Goal: Use online tool/utility: Utilize a website feature to perform a specific function

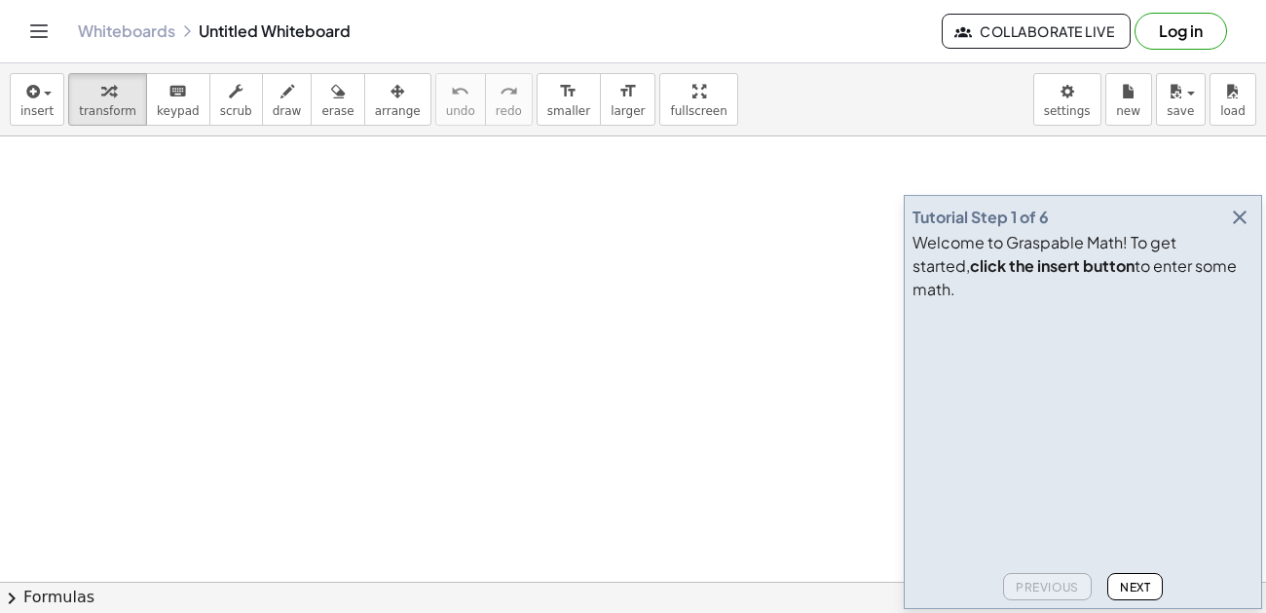
click at [1125, 579] on span "Next" at bounding box center [1135, 586] width 30 height 15
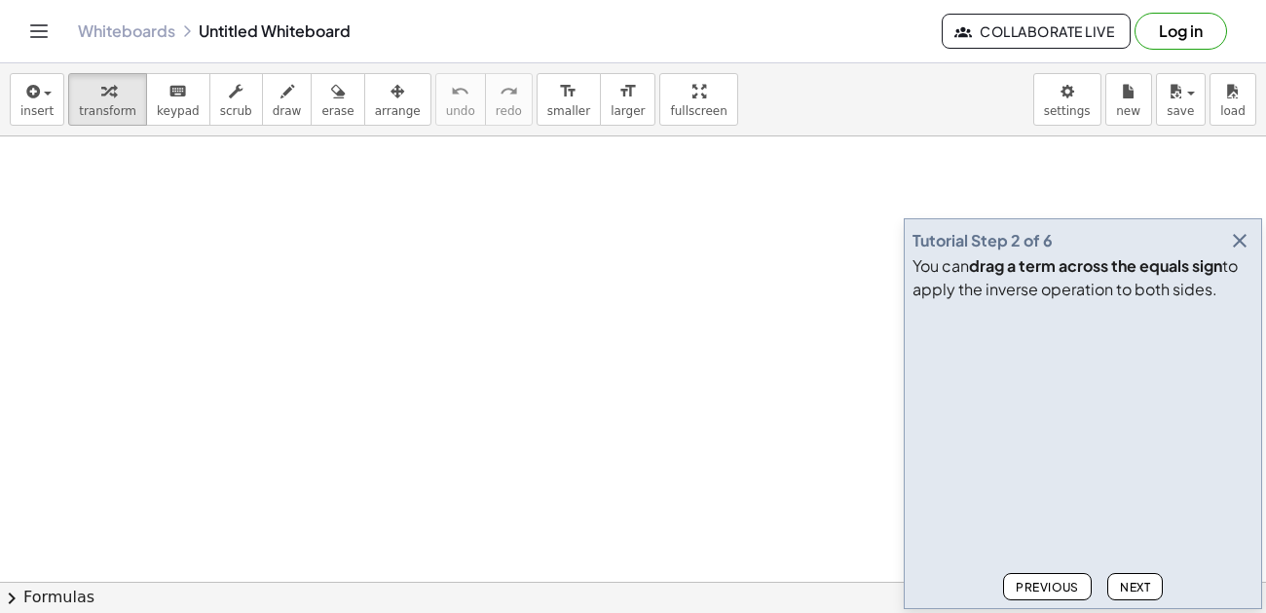
click at [1125, 579] on span "Next" at bounding box center [1135, 586] width 30 height 15
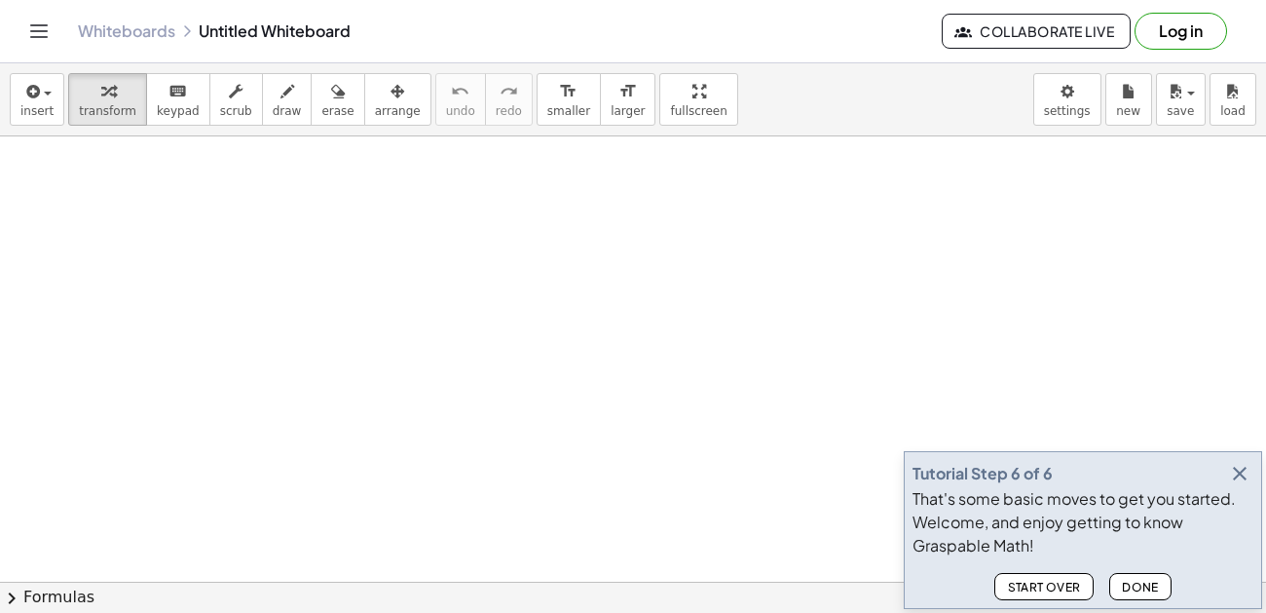
click at [1125, 579] on span "Done" at bounding box center [1140, 586] width 37 height 15
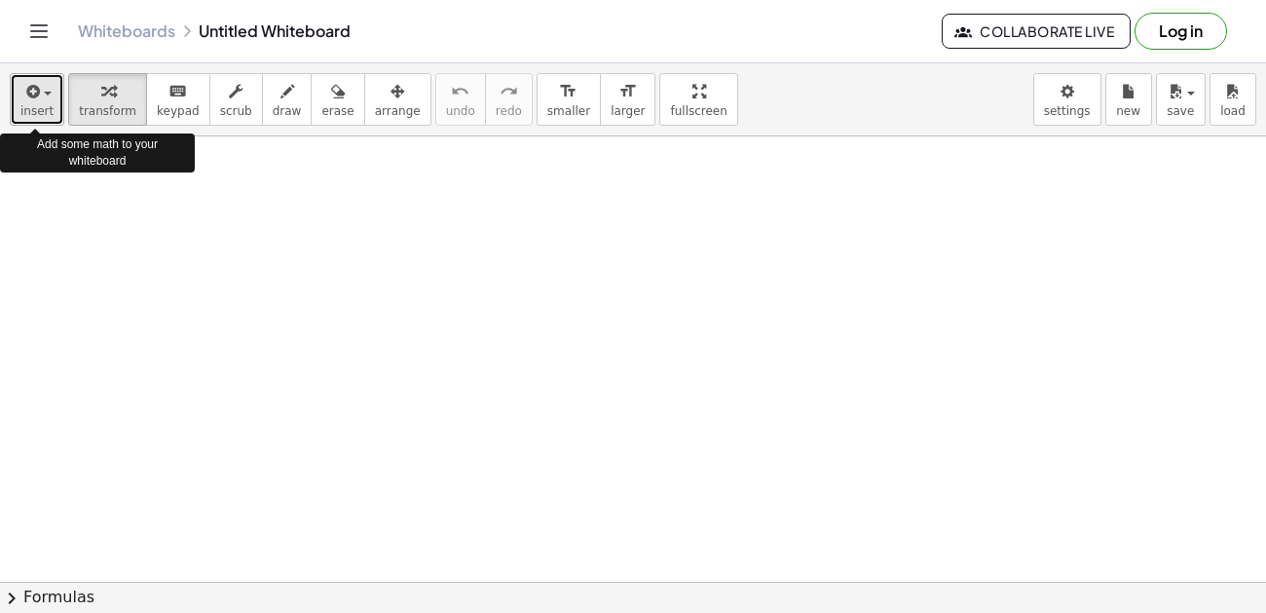
click at [22, 83] on icon "button" at bounding box center [31, 91] width 18 height 23
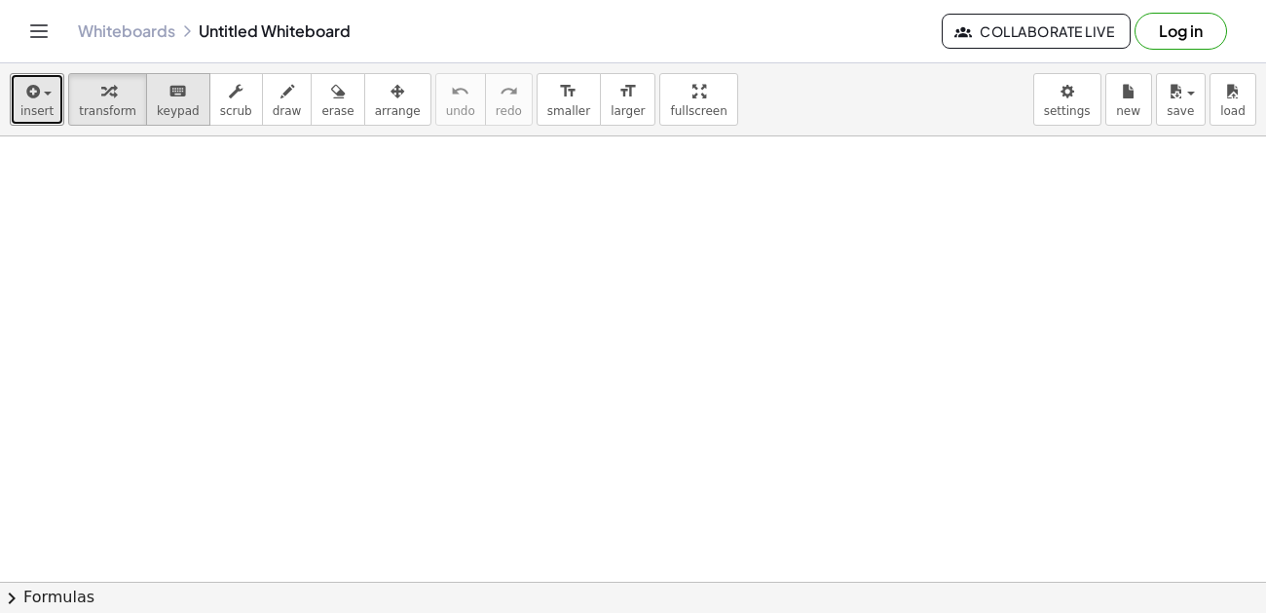
click at [168, 92] on icon "keyboard" at bounding box center [177, 91] width 19 height 23
click at [168, 97] on icon "keyboard" at bounding box center [177, 91] width 19 height 23
click at [32, 93] on icon "button" at bounding box center [31, 91] width 18 height 23
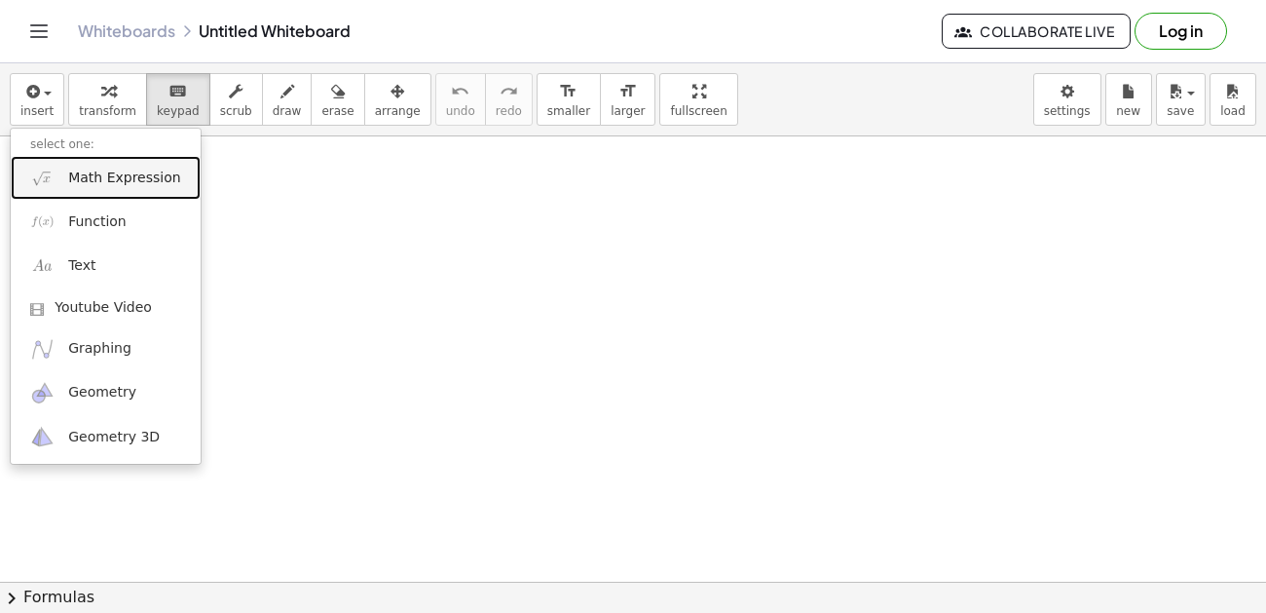
click at [137, 185] on span "Math Expression" at bounding box center [124, 177] width 112 height 19
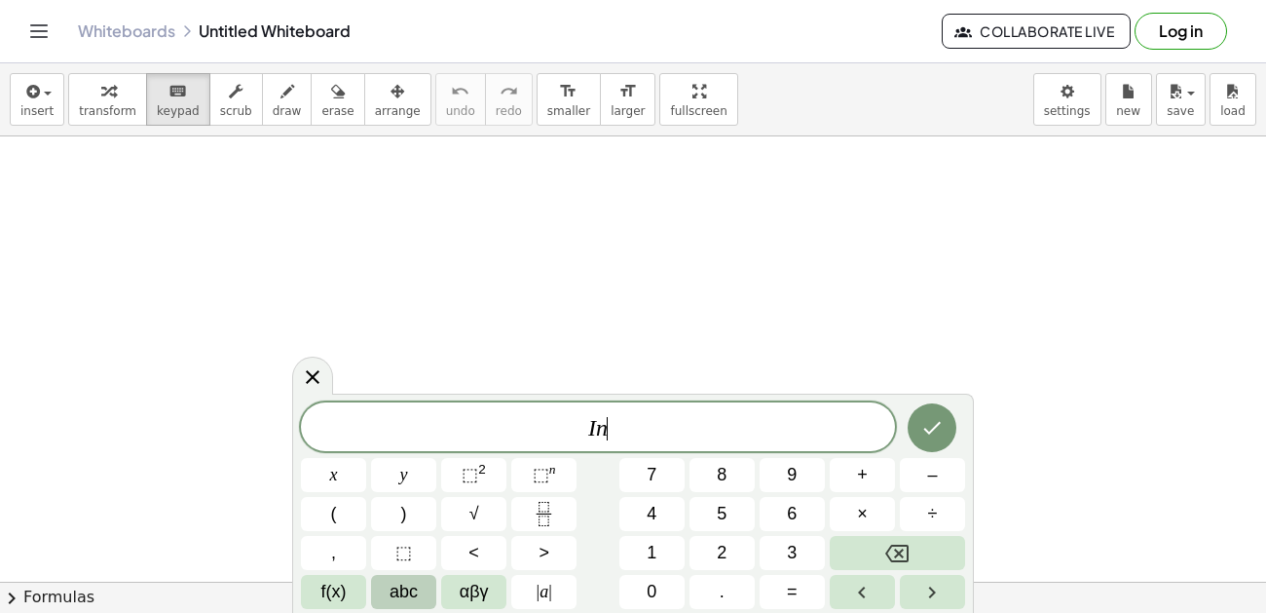
click at [408, 587] on span "abc" at bounding box center [404, 591] width 28 height 26
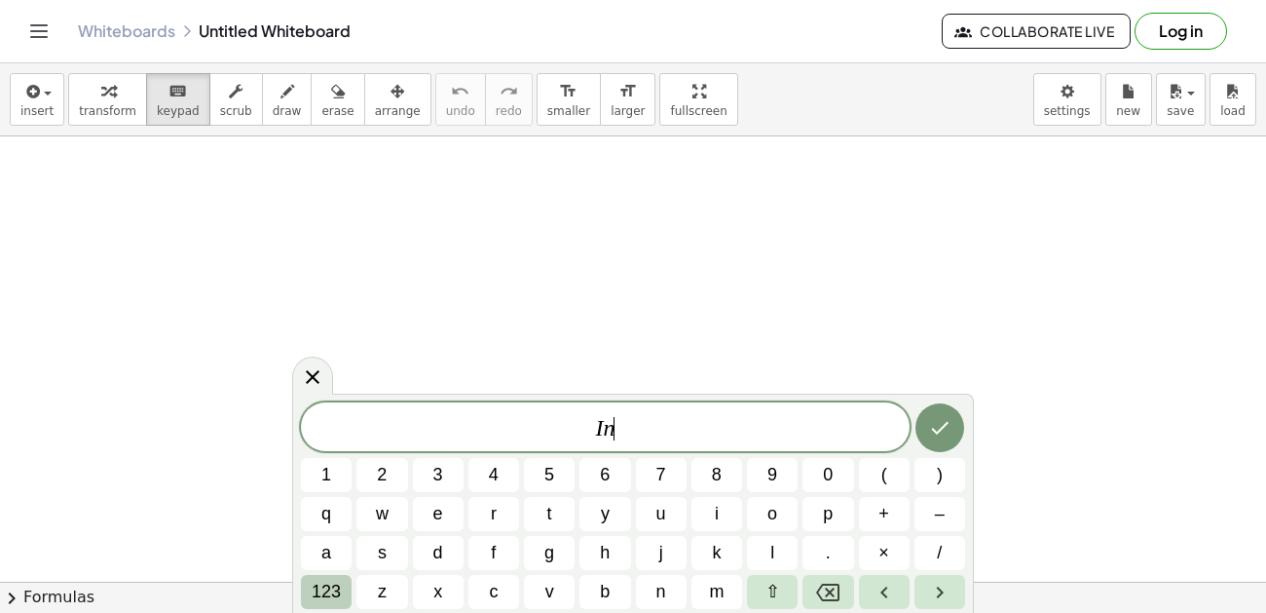
click at [329, 584] on span "123" at bounding box center [326, 591] width 29 height 26
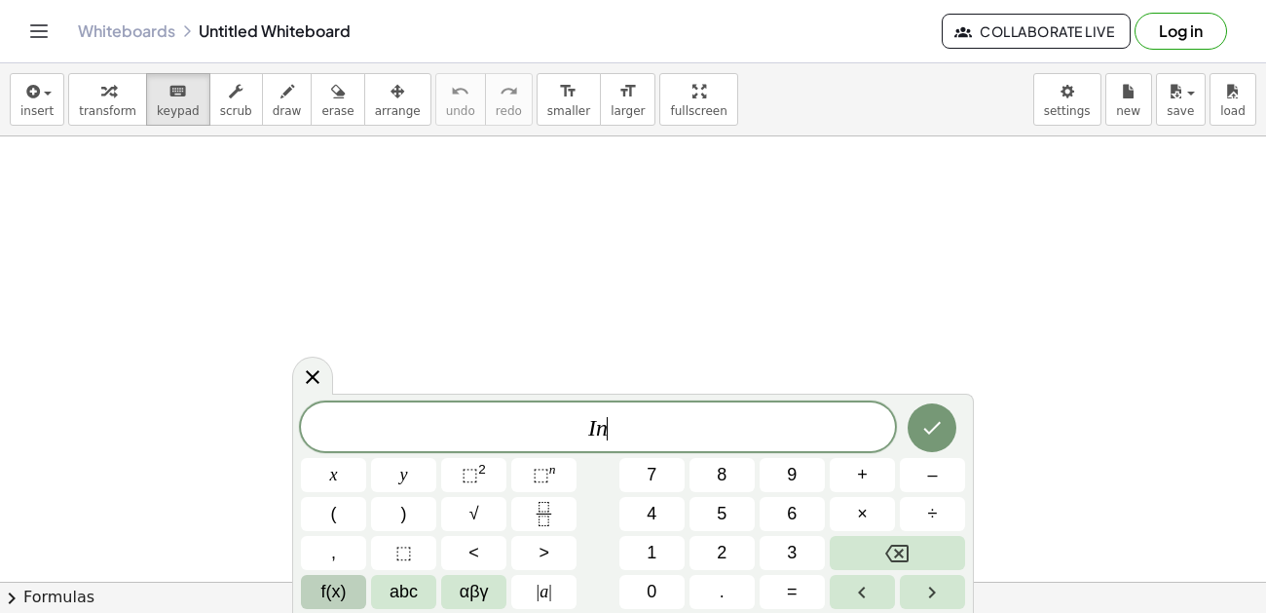
click at [356, 584] on button "f(x)" at bounding box center [333, 592] width 65 height 34
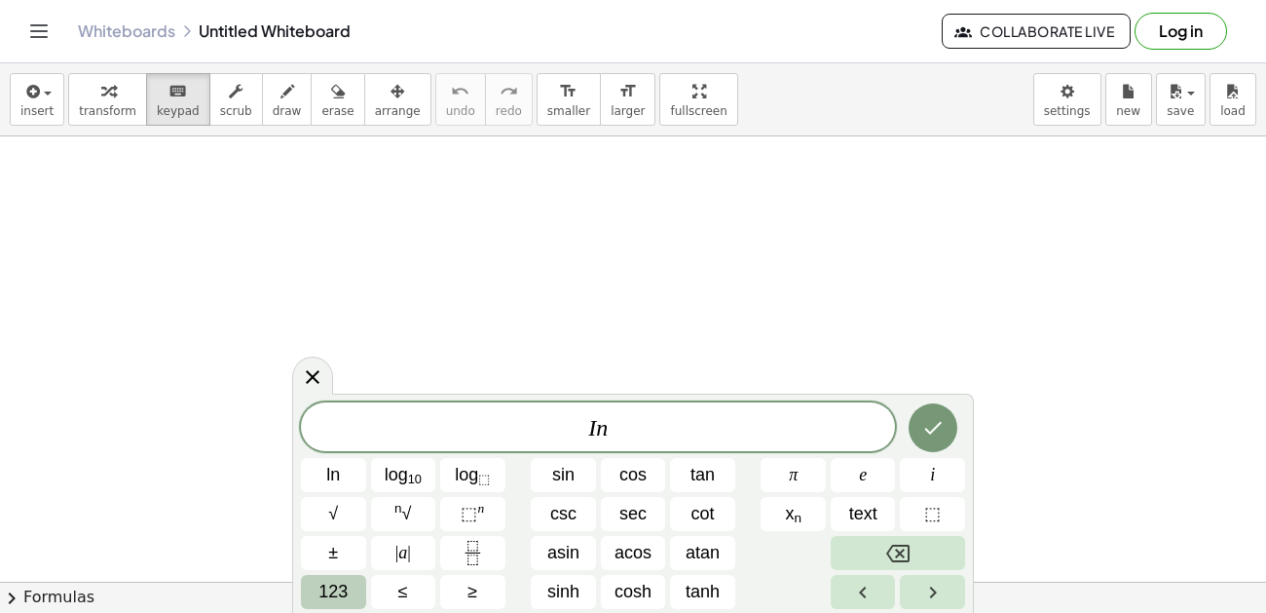
click at [347, 584] on span "123" at bounding box center [332, 591] width 29 height 26
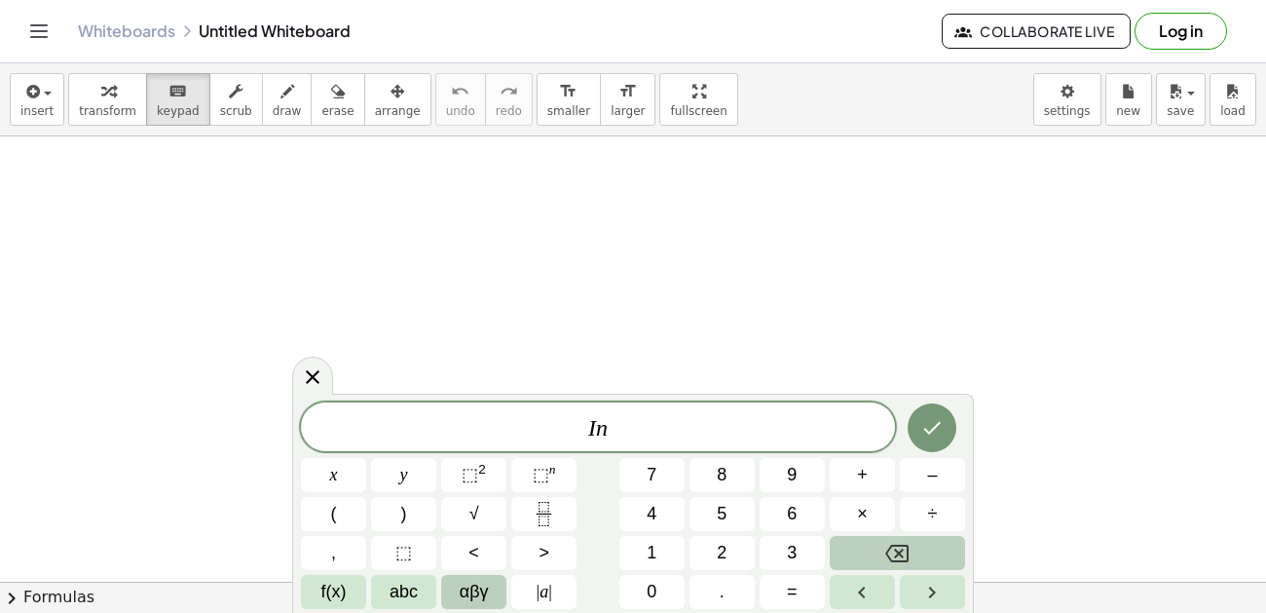
click at [460, 587] on span "αβγ" at bounding box center [474, 591] width 29 height 26
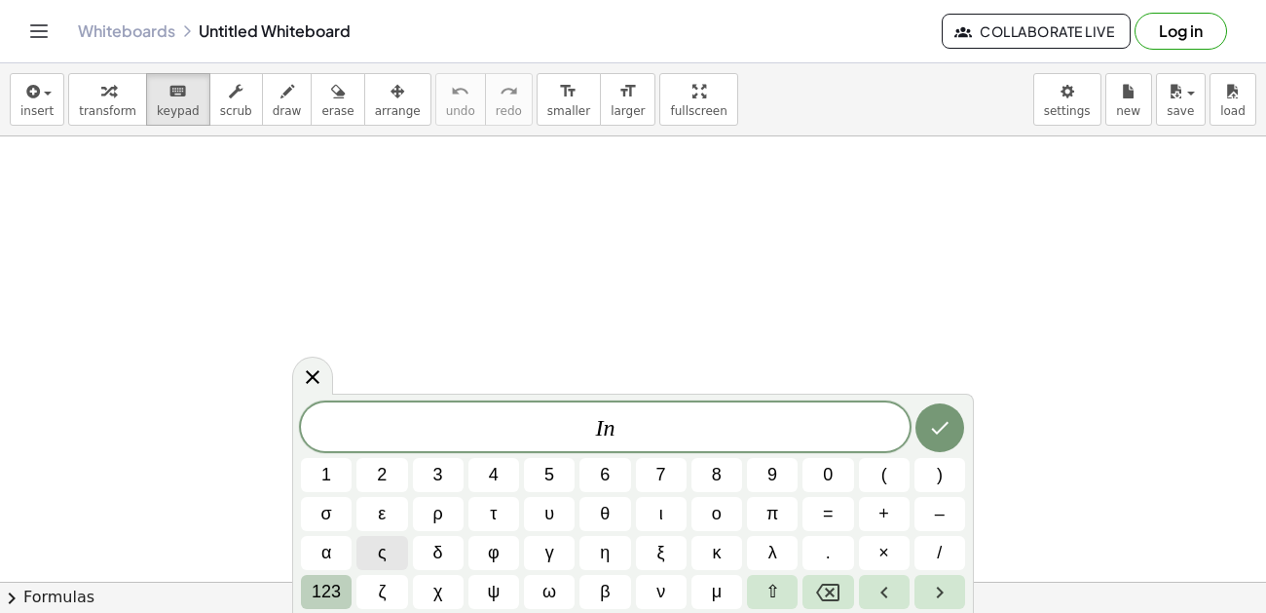
click at [331, 582] on span "123" at bounding box center [326, 591] width 29 height 26
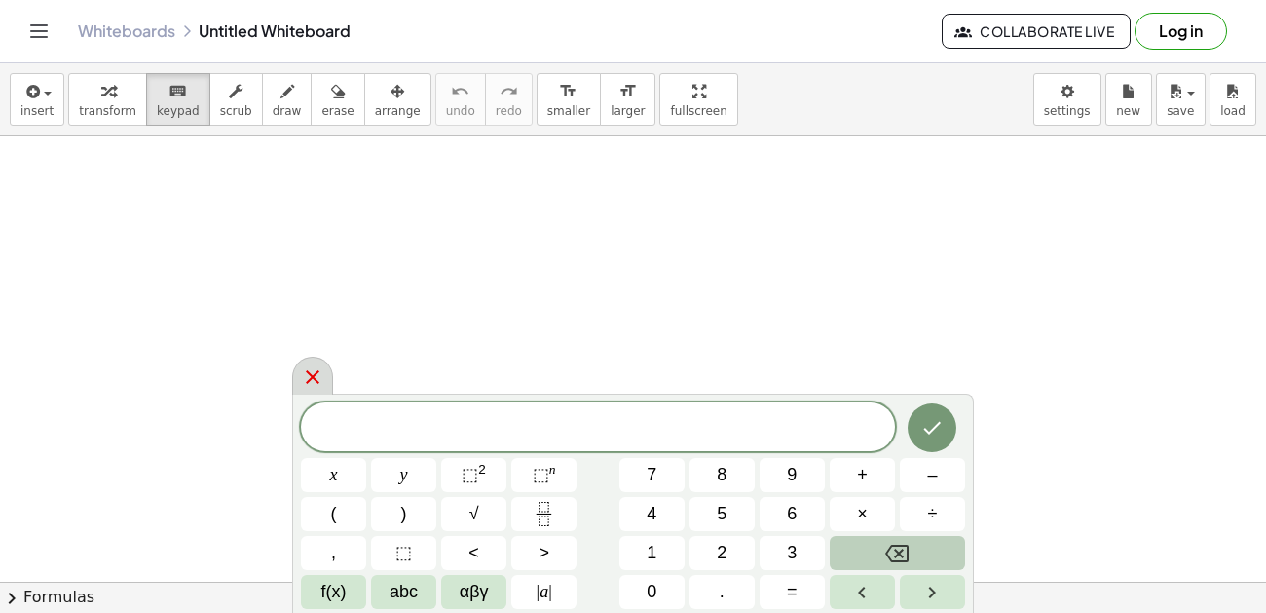
click at [312, 368] on icon at bounding box center [312, 376] width 23 height 23
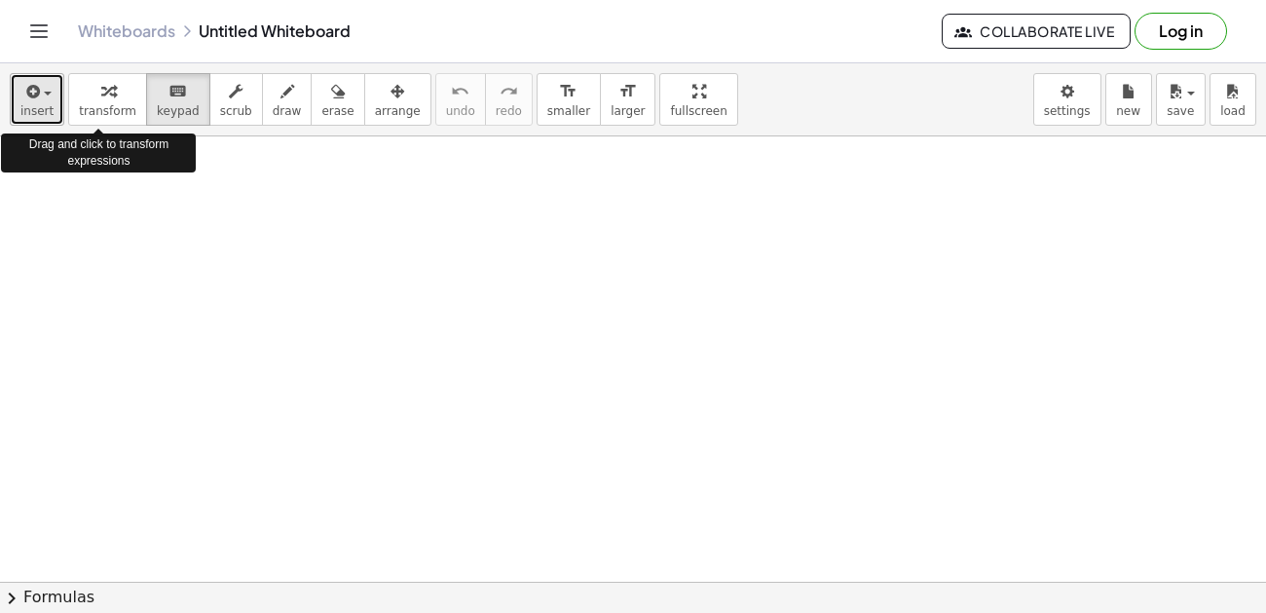
click at [53, 99] on button "insert" at bounding box center [37, 99] width 55 height 53
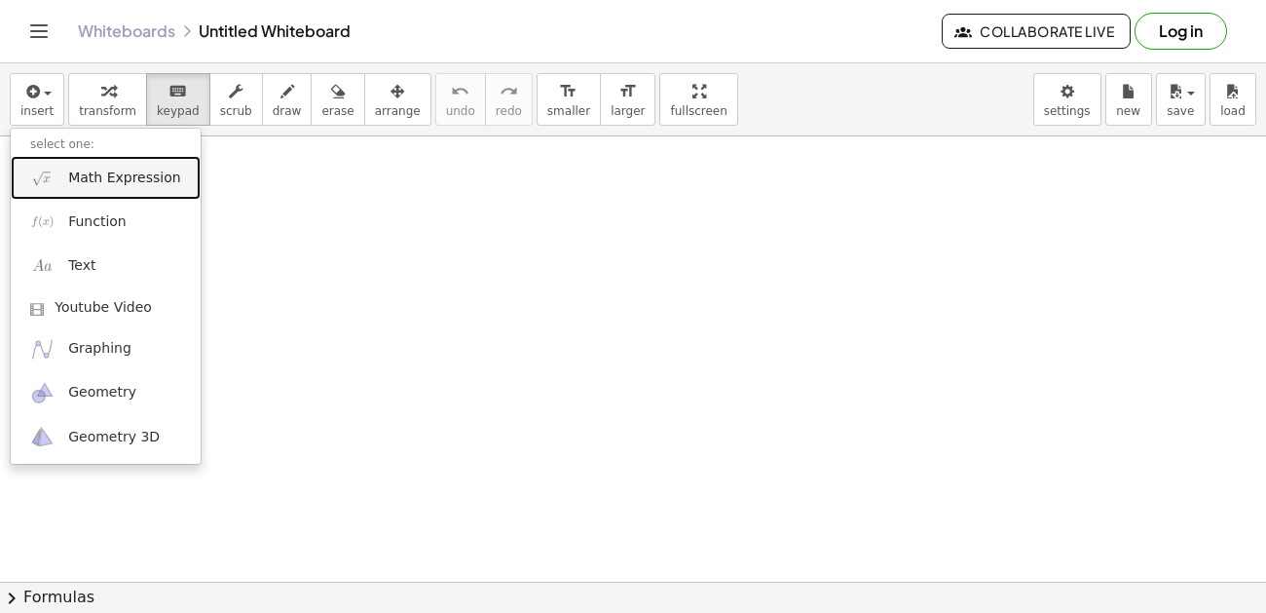
click at [108, 173] on span "Math Expression" at bounding box center [124, 177] width 112 height 19
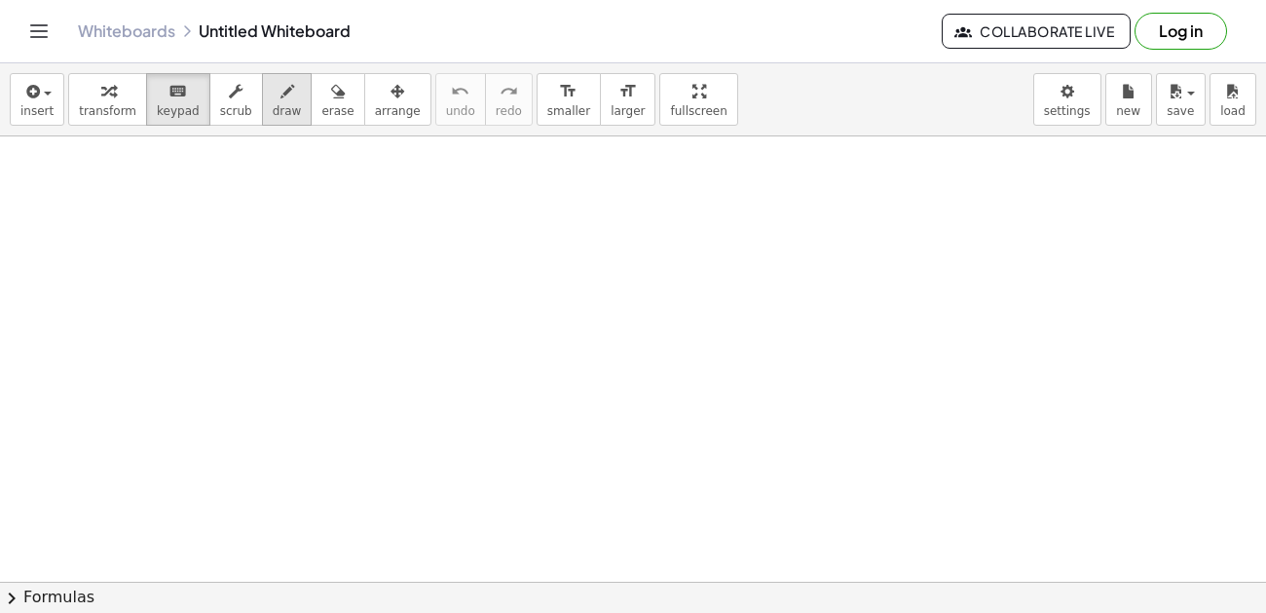
click at [273, 105] on span "draw" at bounding box center [287, 111] width 29 height 14
drag, startPoint x: 293, startPoint y: 237, endPoint x: 251, endPoint y: 237, distance: 41.9
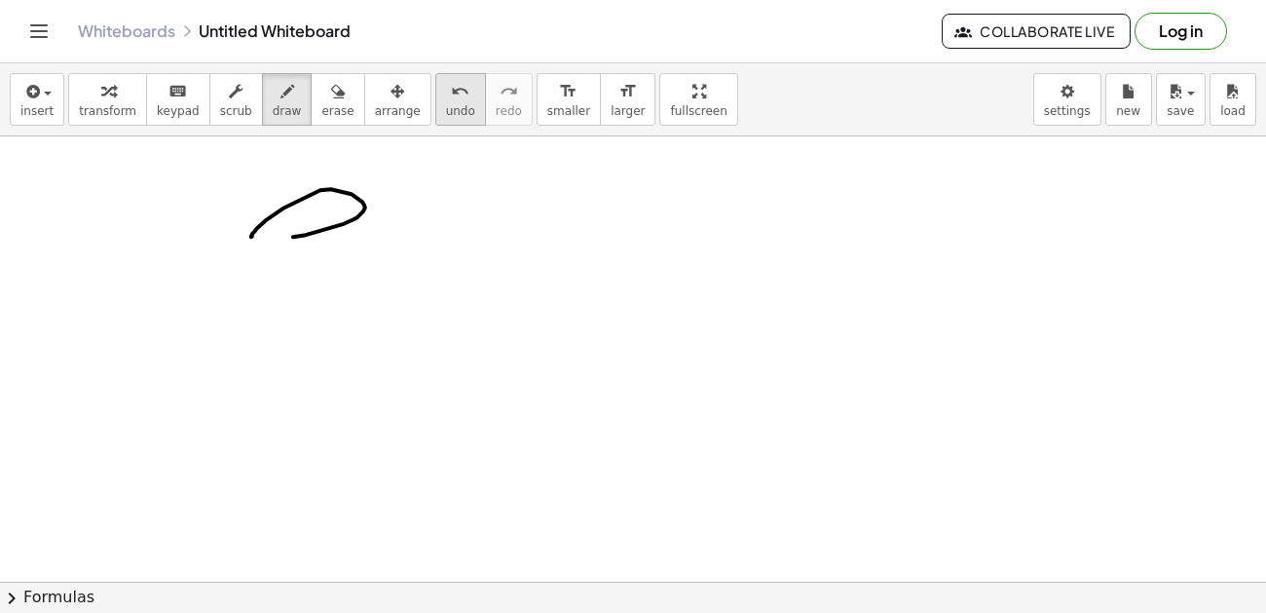
click at [451, 99] on icon "undo" at bounding box center [460, 91] width 19 height 23
